Goal: Information Seeking & Learning: Learn about a topic

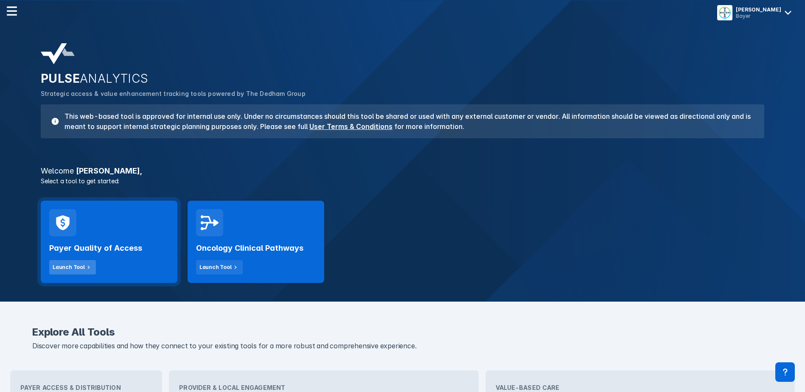
click at [71, 269] on div "Launch Tool" at bounding box center [69, 267] width 32 height 8
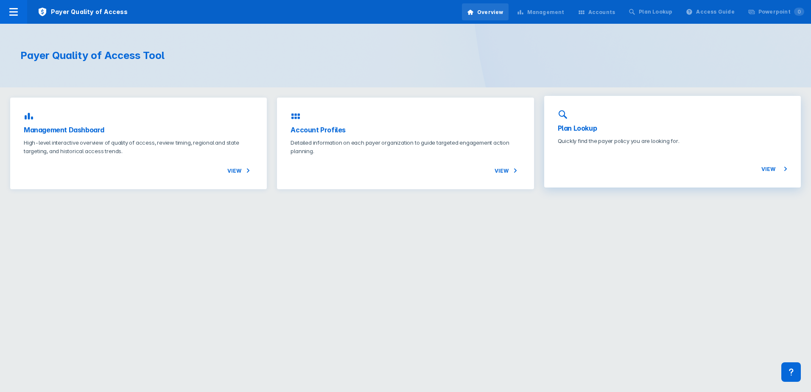
click at [767, 167] on span "View" at bounding box center [774, 169] width 26 height 10
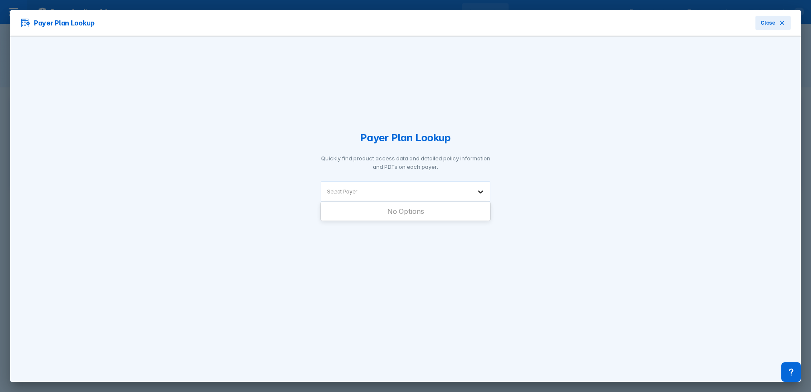
click at [477, 195] on icon at bounding box center [480, 192] width 8 height 8
click at [555, 189] on div "Payer Plan Lookup Quickly find product access data and detailed policy informat…" at bounding box center [405, 208] width 791 height 345
click at [411, 196] on div "Select Payer" at bounding box center [396, 192] width 150 height 20
click at [760, 22] on button "Close" at bounding box center [773, 23] width 35 height 14
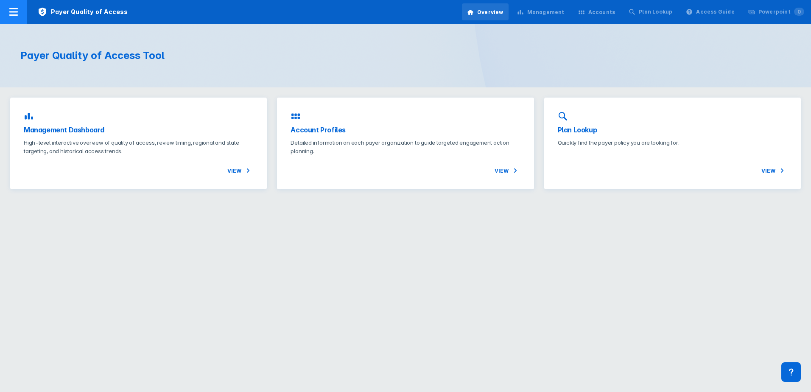
click at [14, 12] on icon at bounding box center [13, 12] width 8 height 8
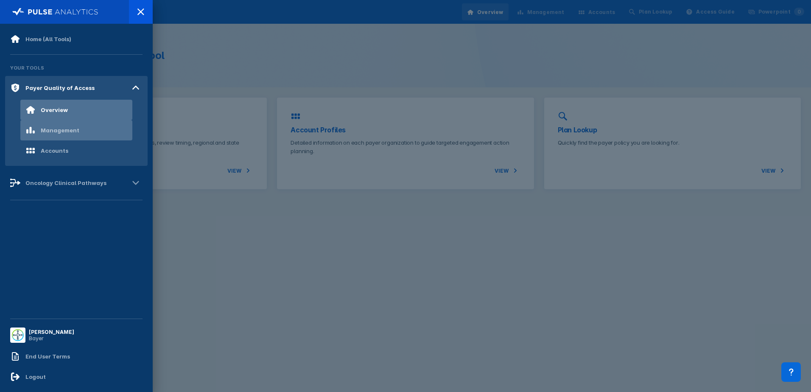
click at [61, 126] on div "Management" at bounding box center [52, 130] width 54 height 10
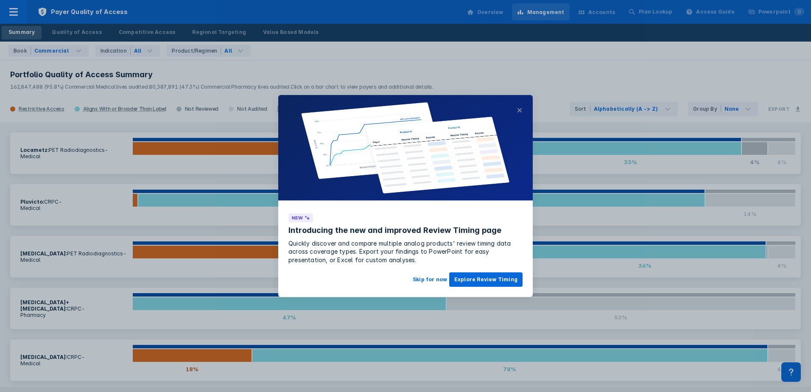
click at [521, 110] on button "×" at bounding box center [520, 110] width 6 height 10
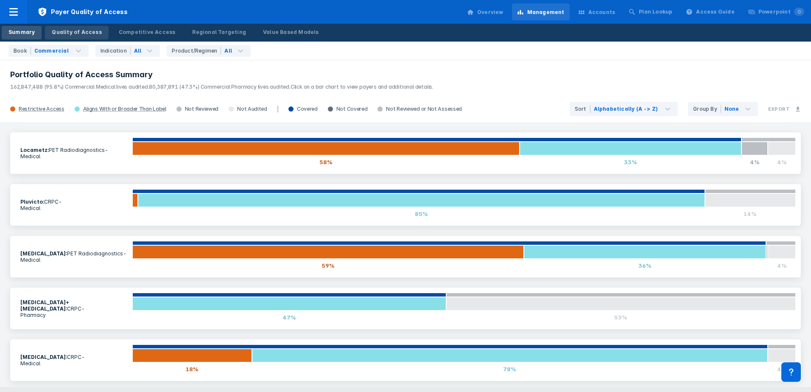
click at [65, 32] on div "Quality of Access" at bounding box center [77, 32] width 50 height 8
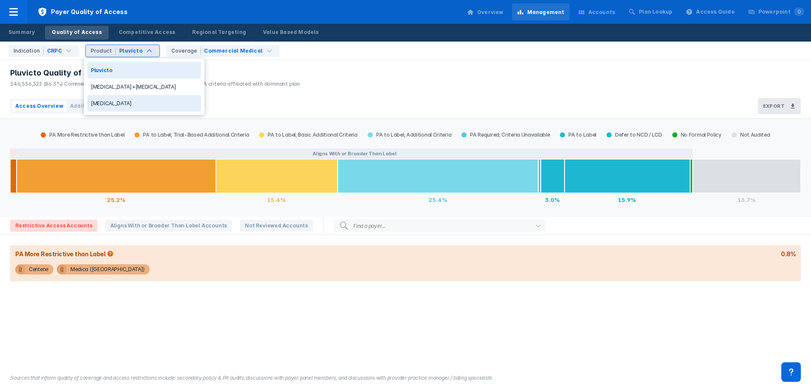
click at [115, 101] on div "[MEDICAL_DATA]" at bounding box center [144, 103] width 114 height 17
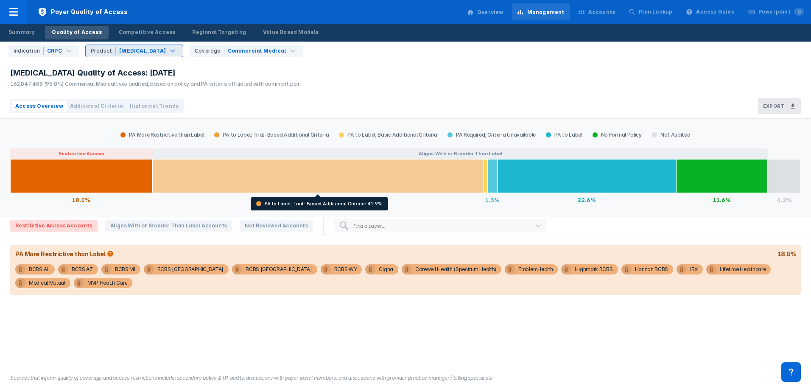
click at [347, 173] on div at bounding box center [317, 176] width 331 height 34
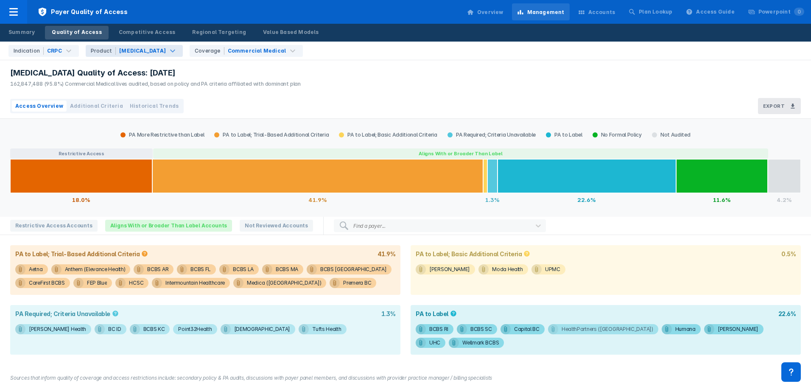
click at [572, 331] on div "HealthPartners ([GEOGRAPHIC_DATA])" at bounding box center [608, 329] width 92 height 10
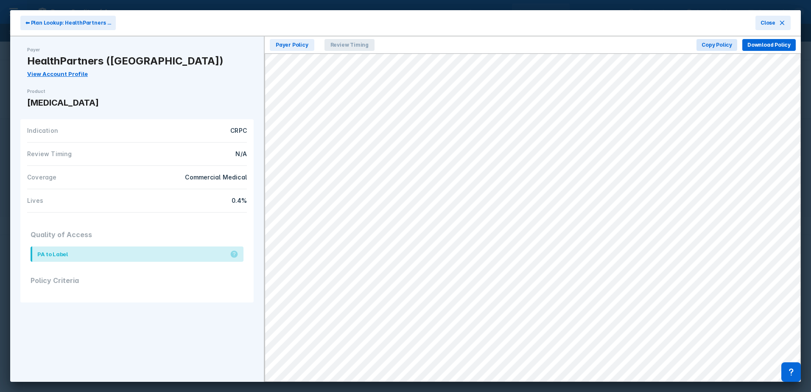
click at [354, 44] on span "Review Timing" at bounding box center [350, 45] width 50 height 12
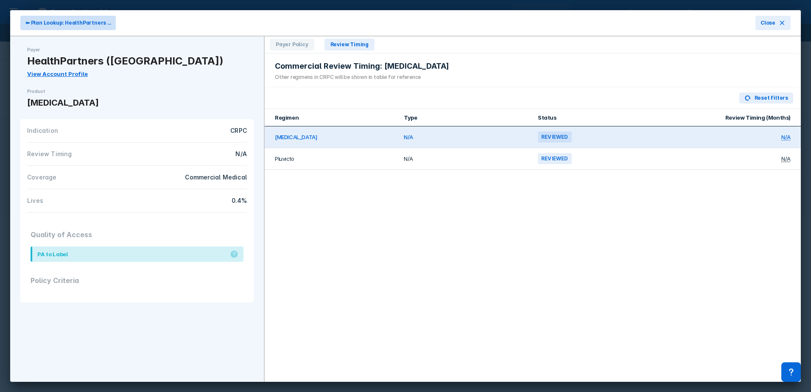
click at [41, 20] on span "⬅ Plan Lookup: HealthPartners ..." at bounding box center [67, 23] width 85 height 8
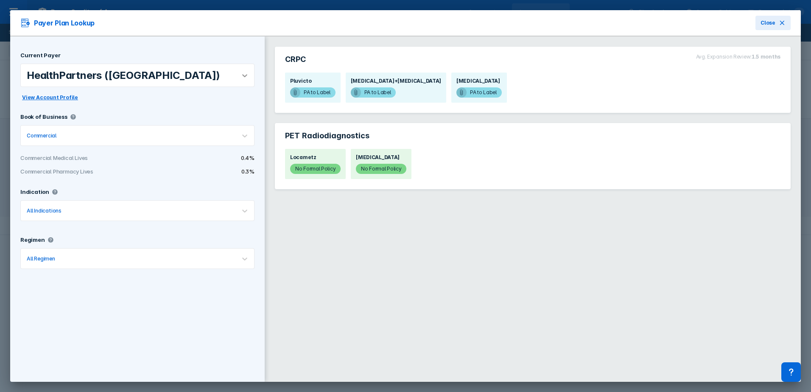
click at [241, 74] on icon at bounding box center [245, 75] width 8 height 8
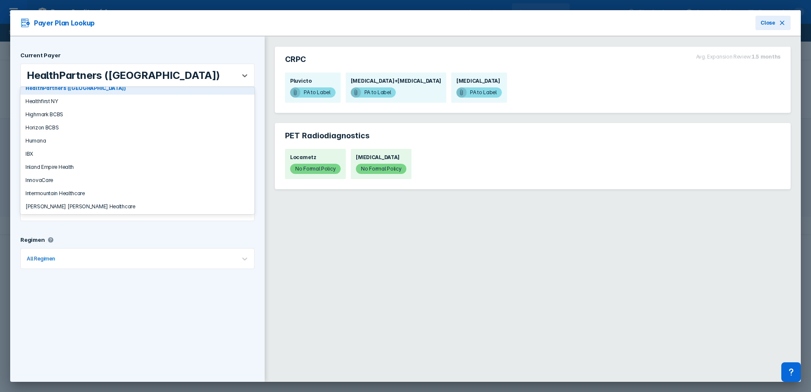
scroll to position [808, 0]
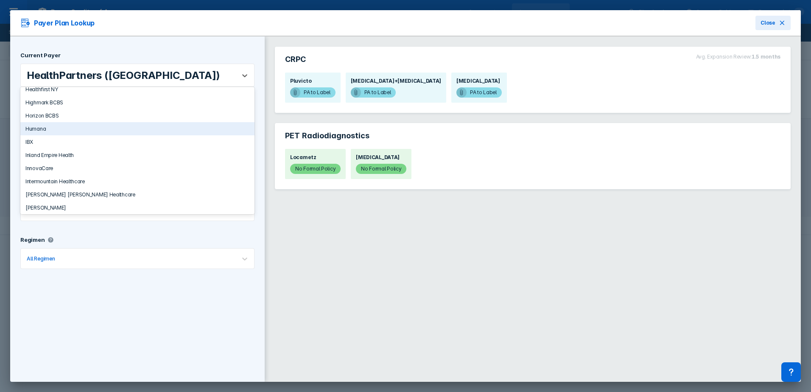
click at [185, 127] on div "Humana" at bounding box center [137, 128] width 234 height 13
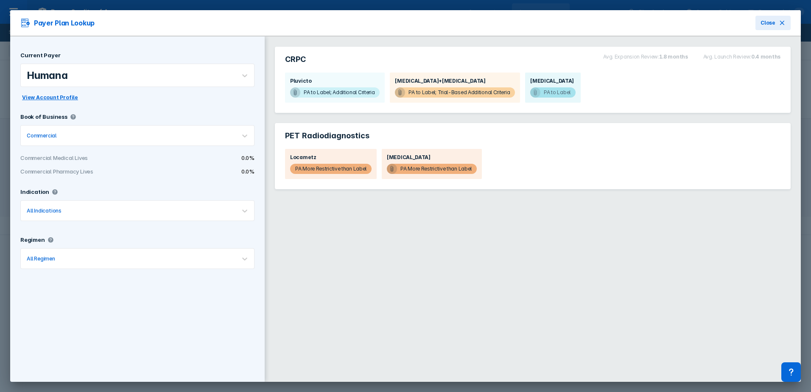
click at [552, 91] on span "PA to Label" at bounding box center [552, 92] width 45 height 10
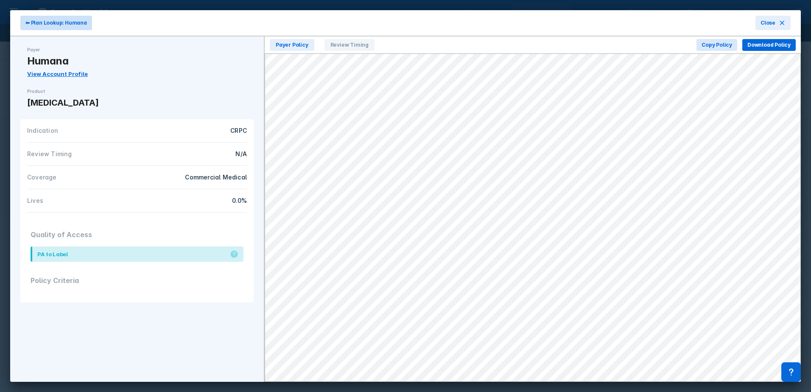
click at [69, 25] on span "⬅ Plan Lookup: Humana" at bounding box center [56, 23] width 62 height 8
